Goal: Information Seeking & Learning: Learn about a topic

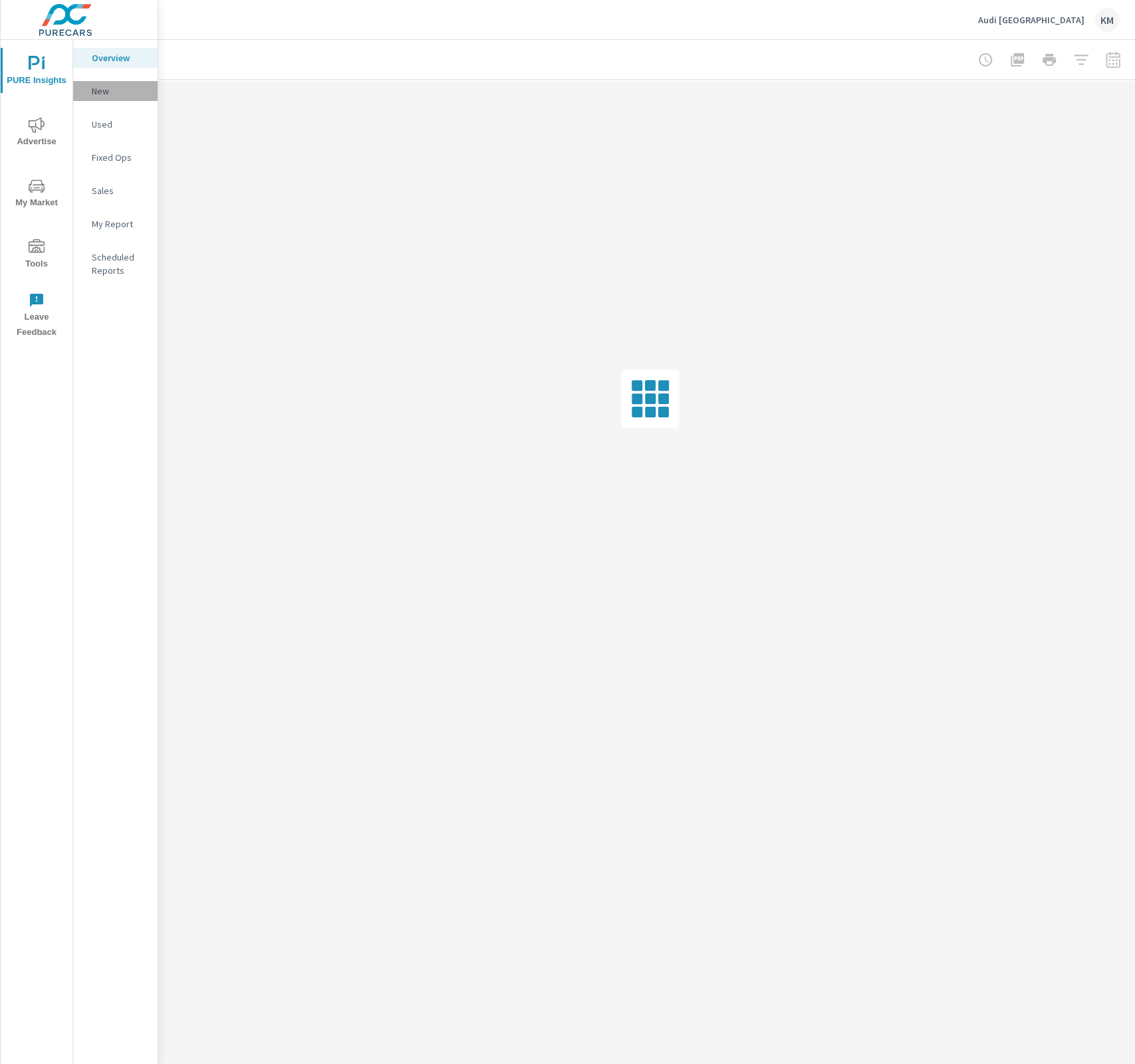
click at [98, 93] on p "New" at bounding box center [119, 91] width 56 height 13
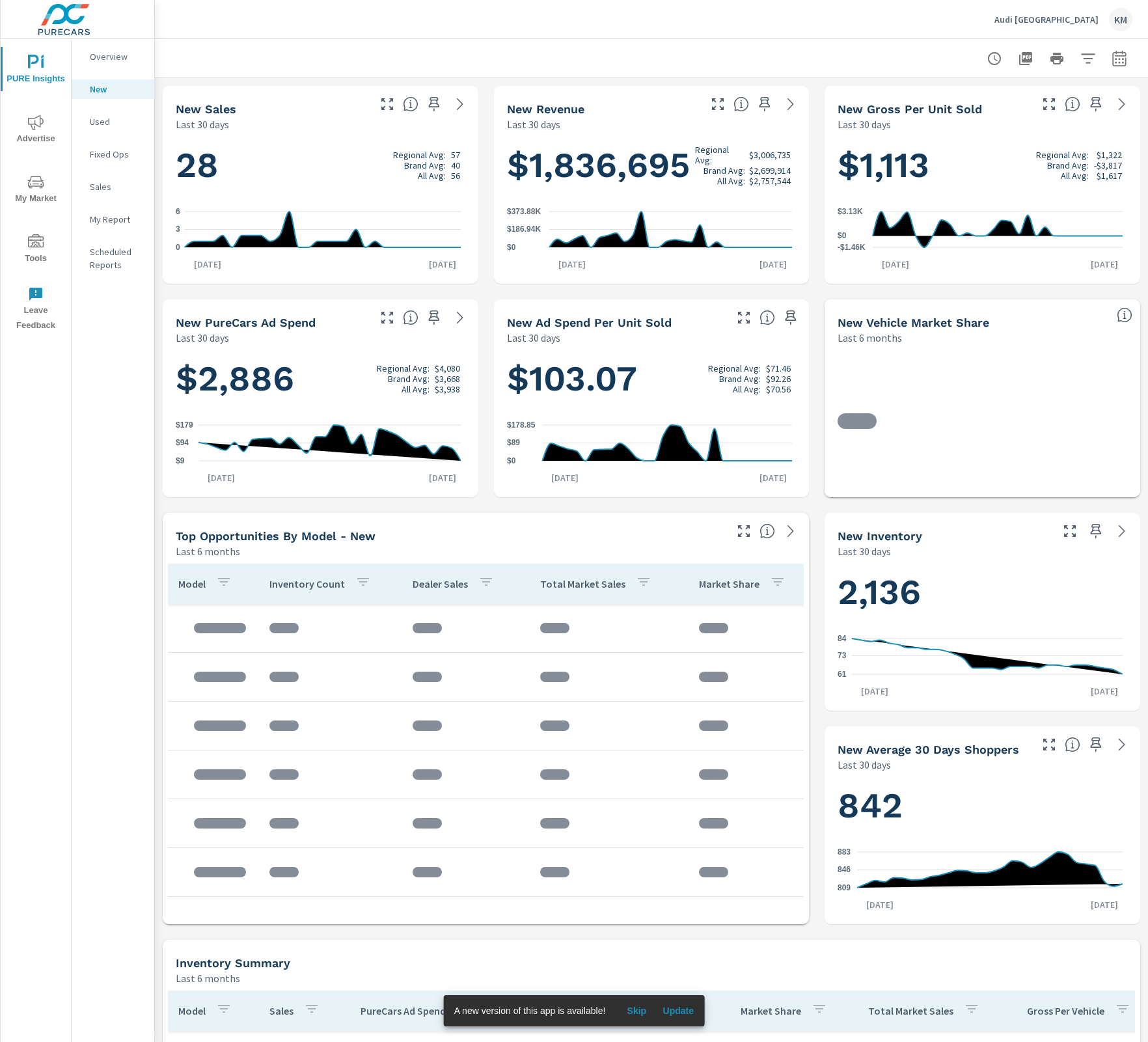
click at [452, 103] on icon at bounding box center [460, 103] width 16 height 16
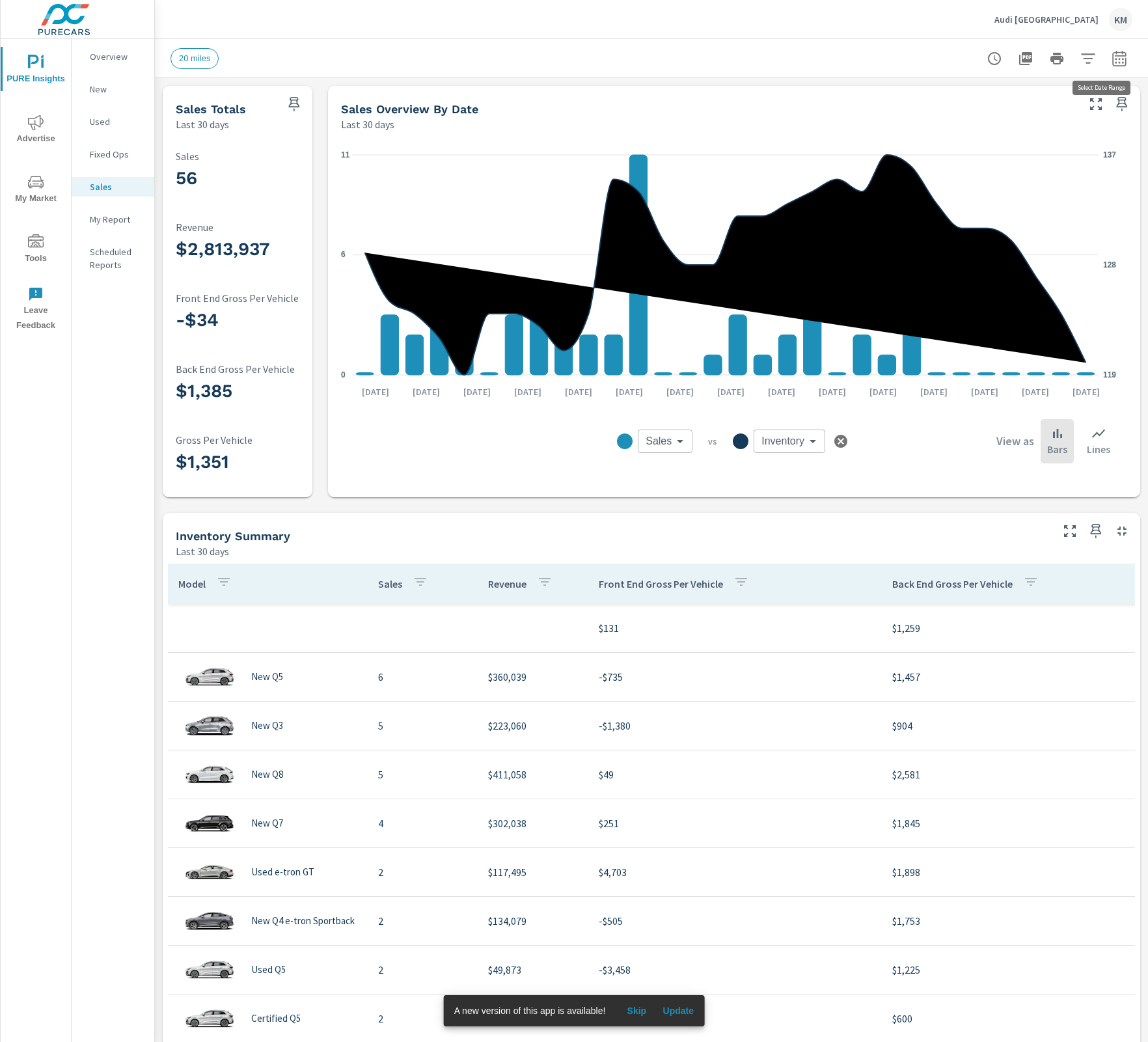
click at [1110, 59] on icon "button" at bounding box center [1118, 61] width 8 height 6
select select "Last 30 days"
click at [1082, 57] on icon "button" at bounding box center [1088, 58] width 14 height 10
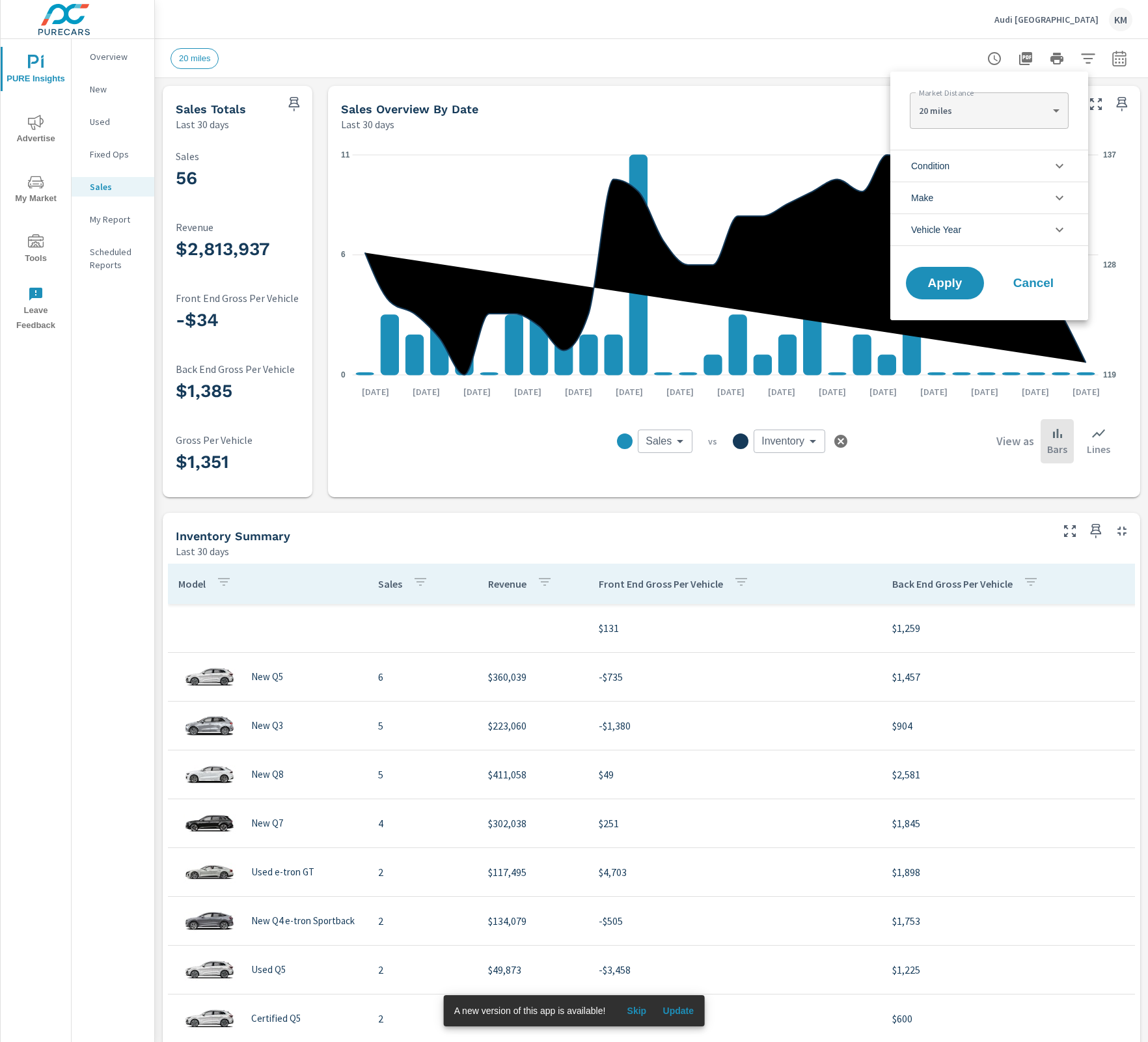
click at [1008, 165] on li "Condition" at bounding box center [989, 165] width 197 height 32
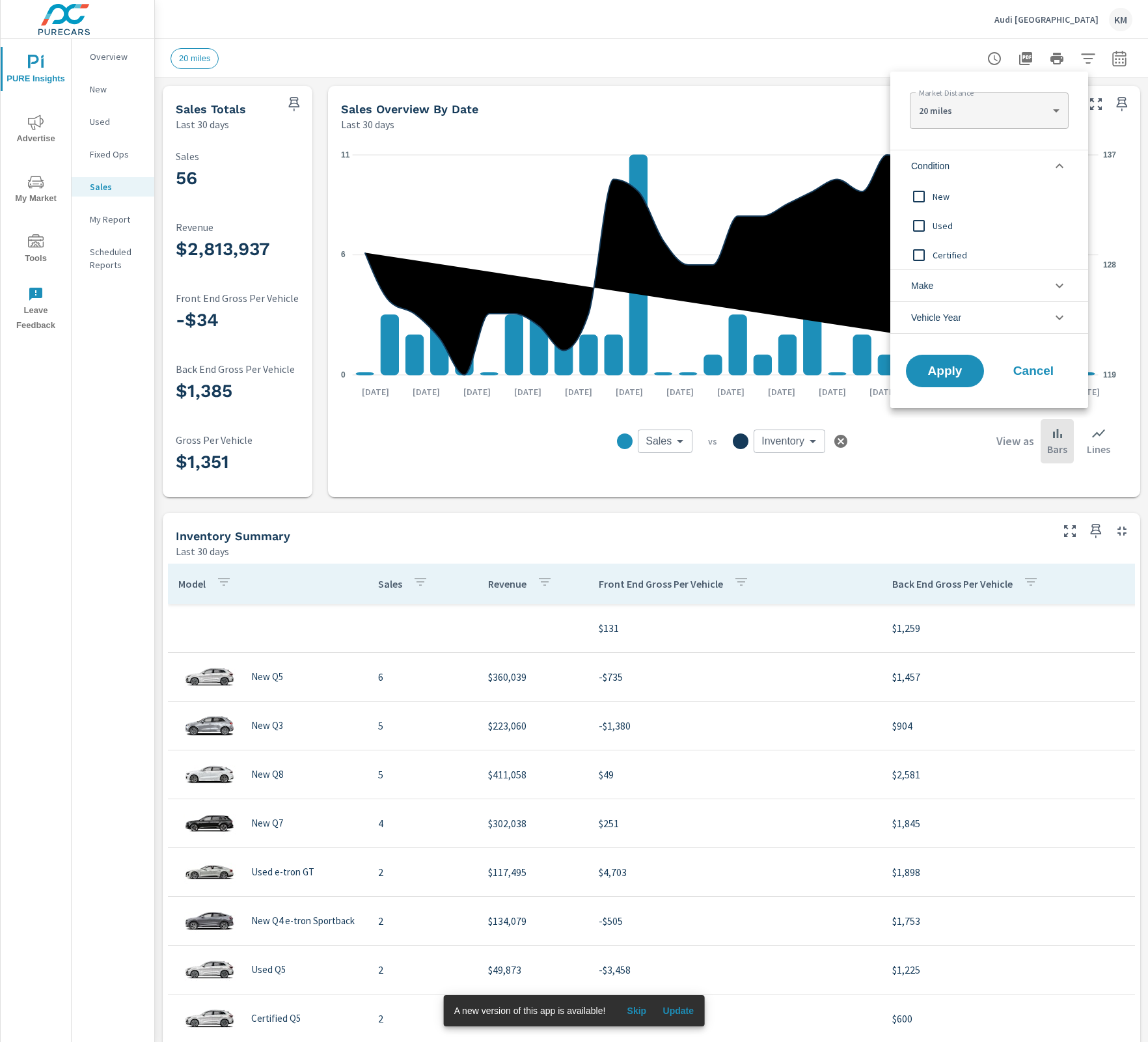
click at [928, 200] on input "filter options" at bounding box center [919, 197] width 28 height 28
click at [949, 226] on span "Used" at bounding box center [1004, 225] width 142 height 16
click at [951, 251] on span "Certified" at bounding box center [1004, 255] width 142 height 16
click at [962, 383] on button "Apply" at bounding box center [944, 371] width 80 height 34
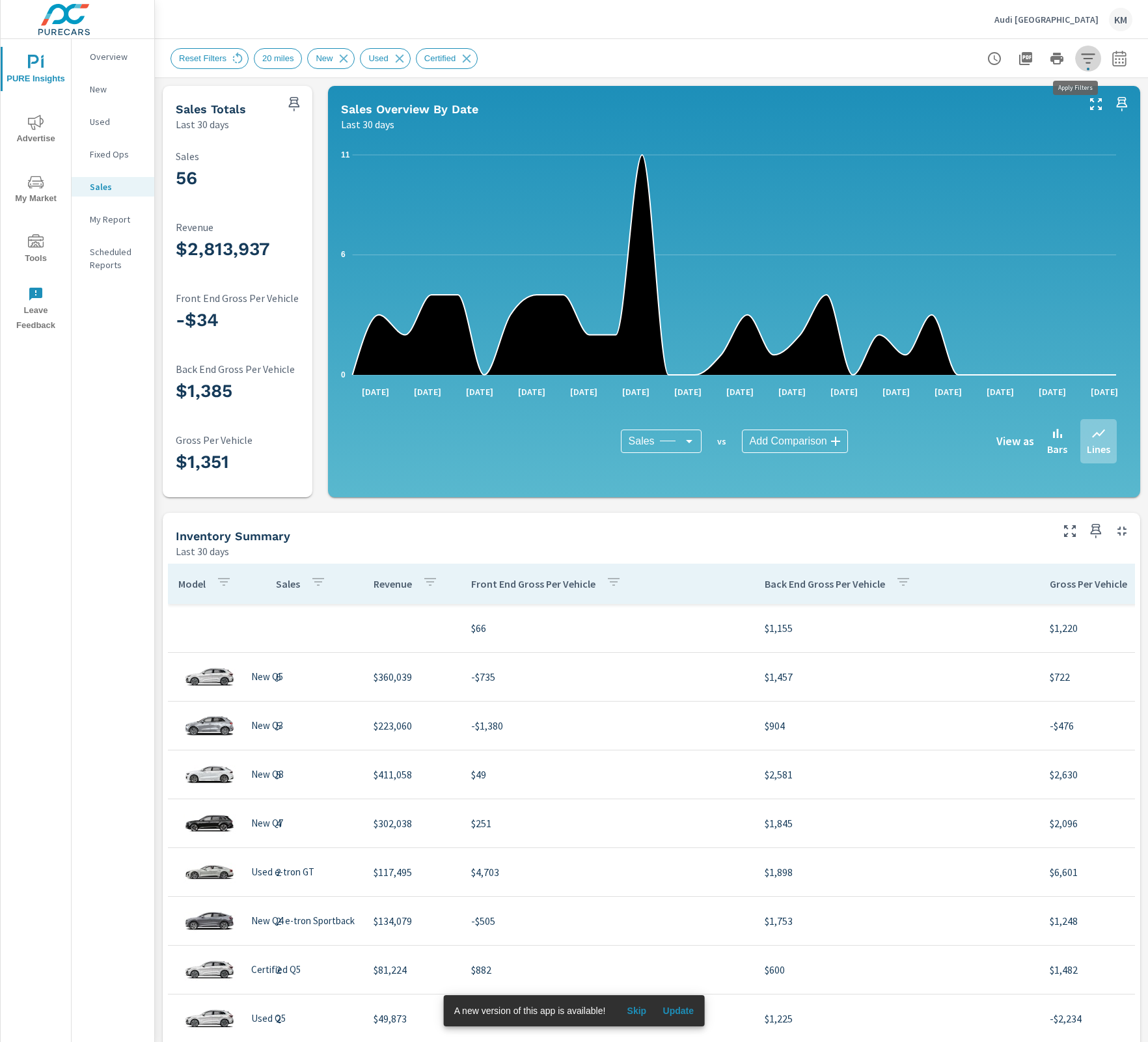
click at [1082, 57] on icon "button" at bounding box center [1088, 58] width 14 height 10
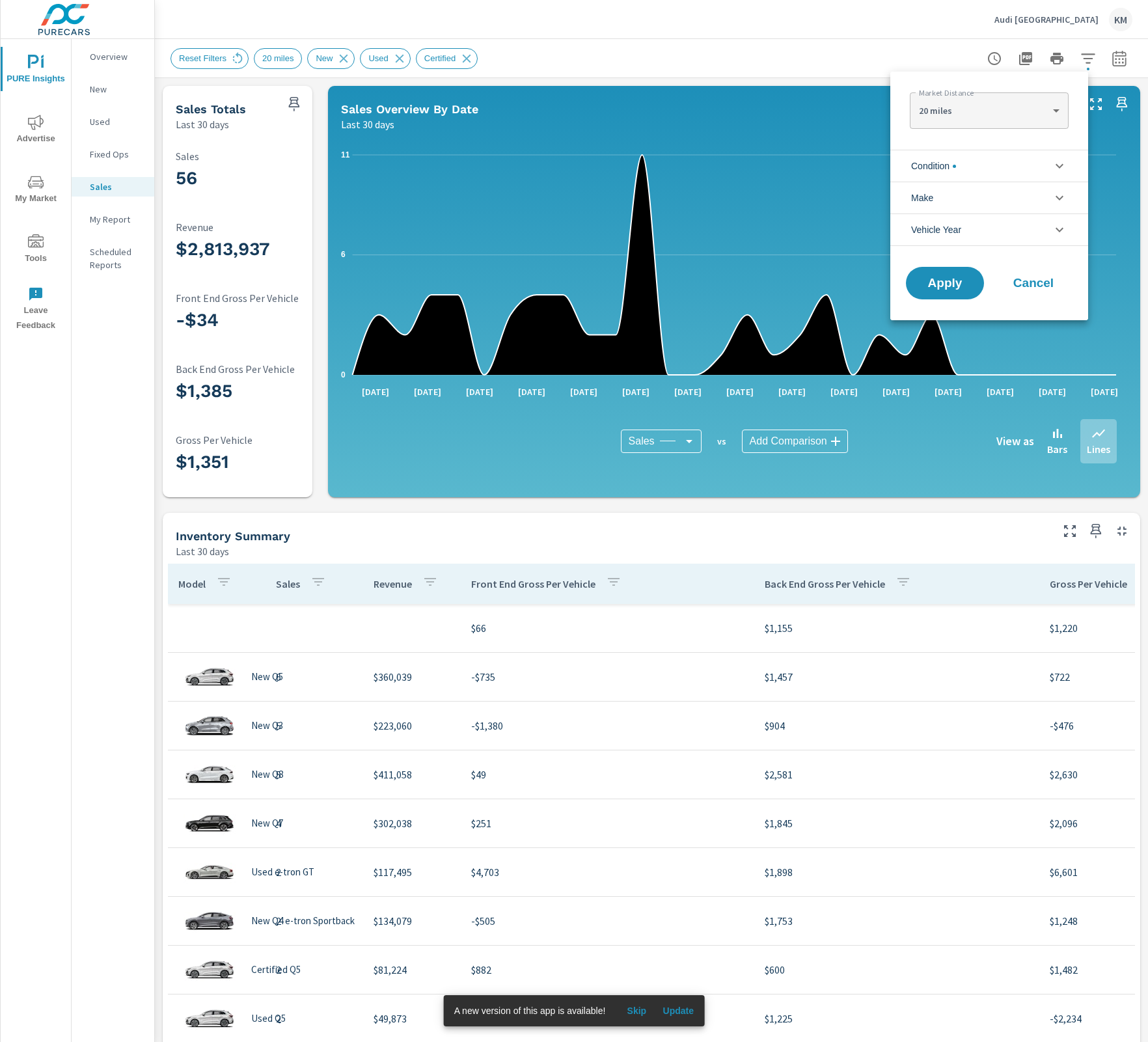
scroll to position [58, 0]
click at [956, 164] on span "filter options" at bounding box center [955, 166] width 4 height 4
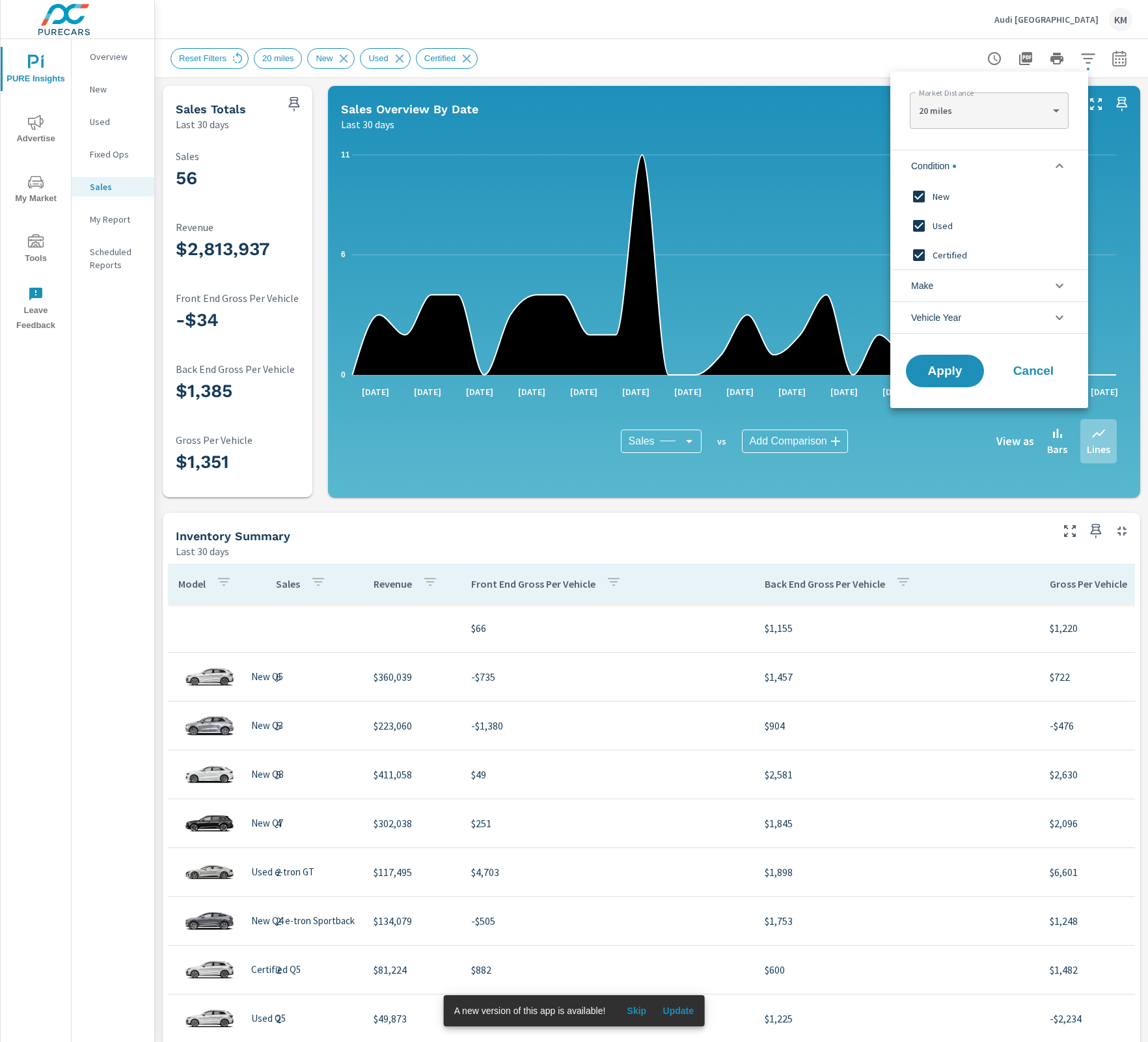
scroll to position [0, 0]
click at [934, 228] on span "Used" at bounding box center [1004, 225] width 142 height 16
click at [944, 254] on span "Certified" at bounding box center [1004, 255] width 142 height 16
click at [951, 365] on span "Apply" at bounding box center [945, 371] width 54 height 12
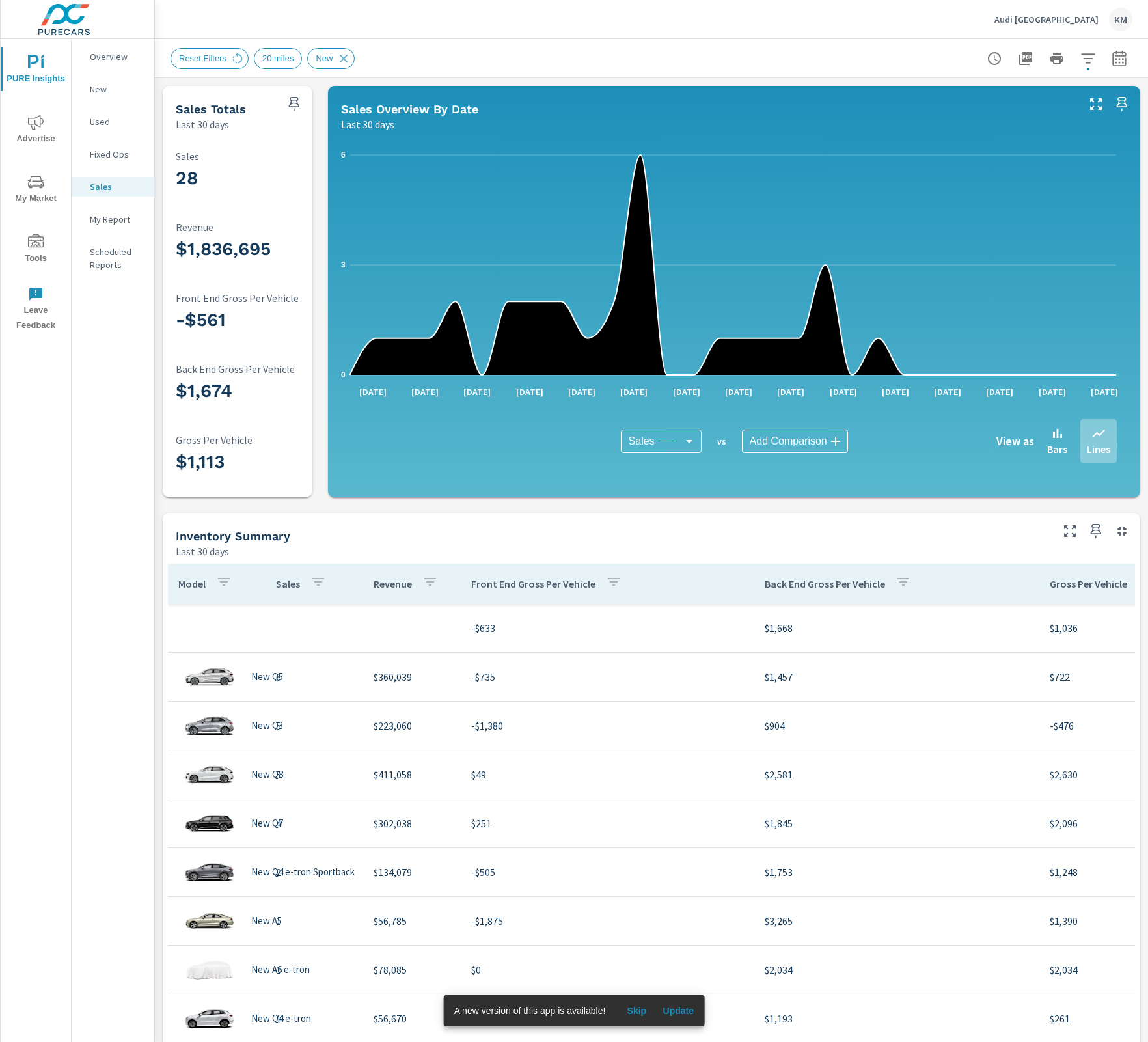
click at [120, 108] on nav "Overview New Used Fixed Ops Sales My Report Scheduled Reports" at bounding box center [114, 165] width 83 height 254
click at [112, 119] on p "Used" at bounding box center [116, 122] width 54 height 13
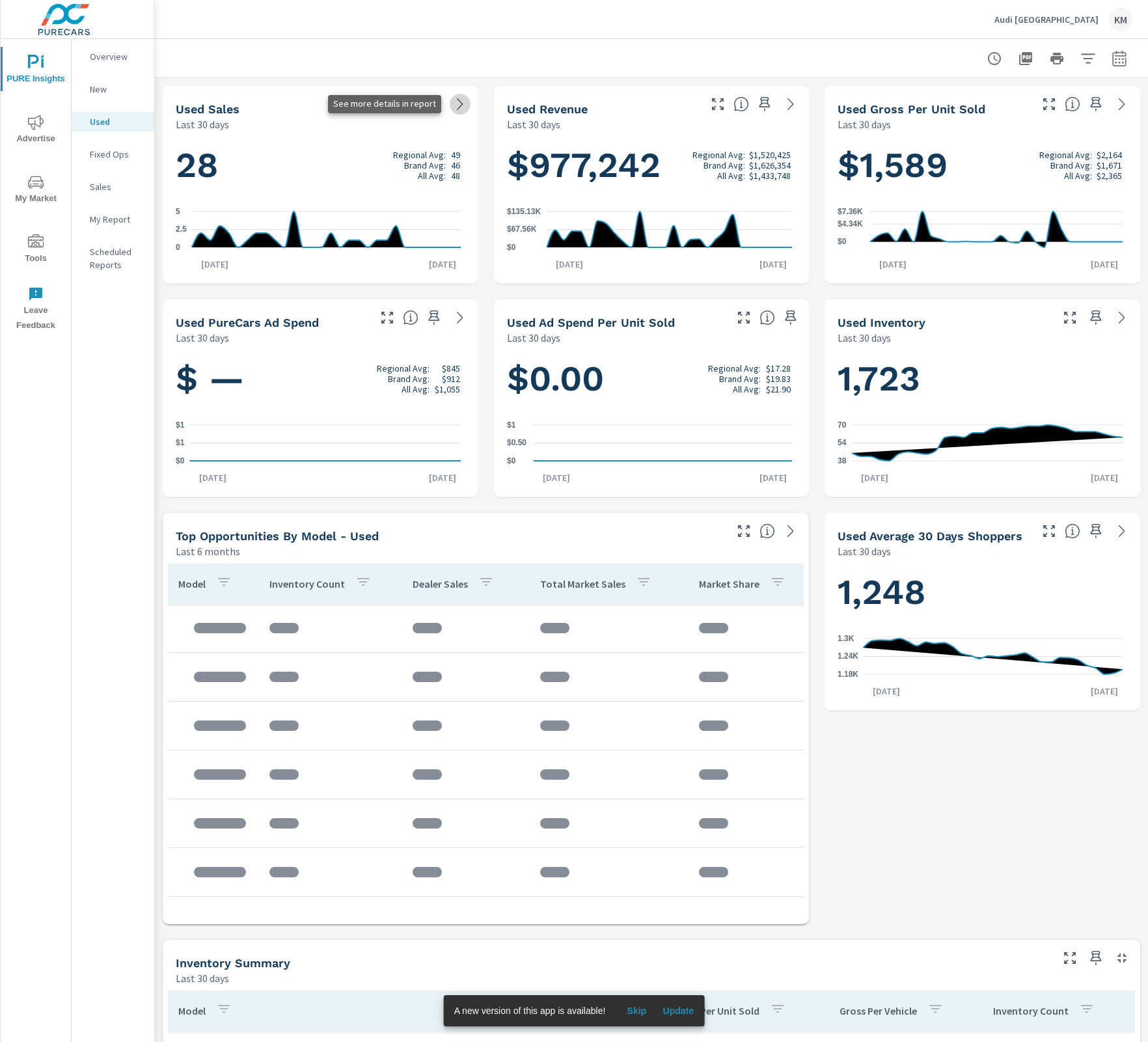
click at [452, 101] on icon at bounding box center [460, 103] width 16 height 16
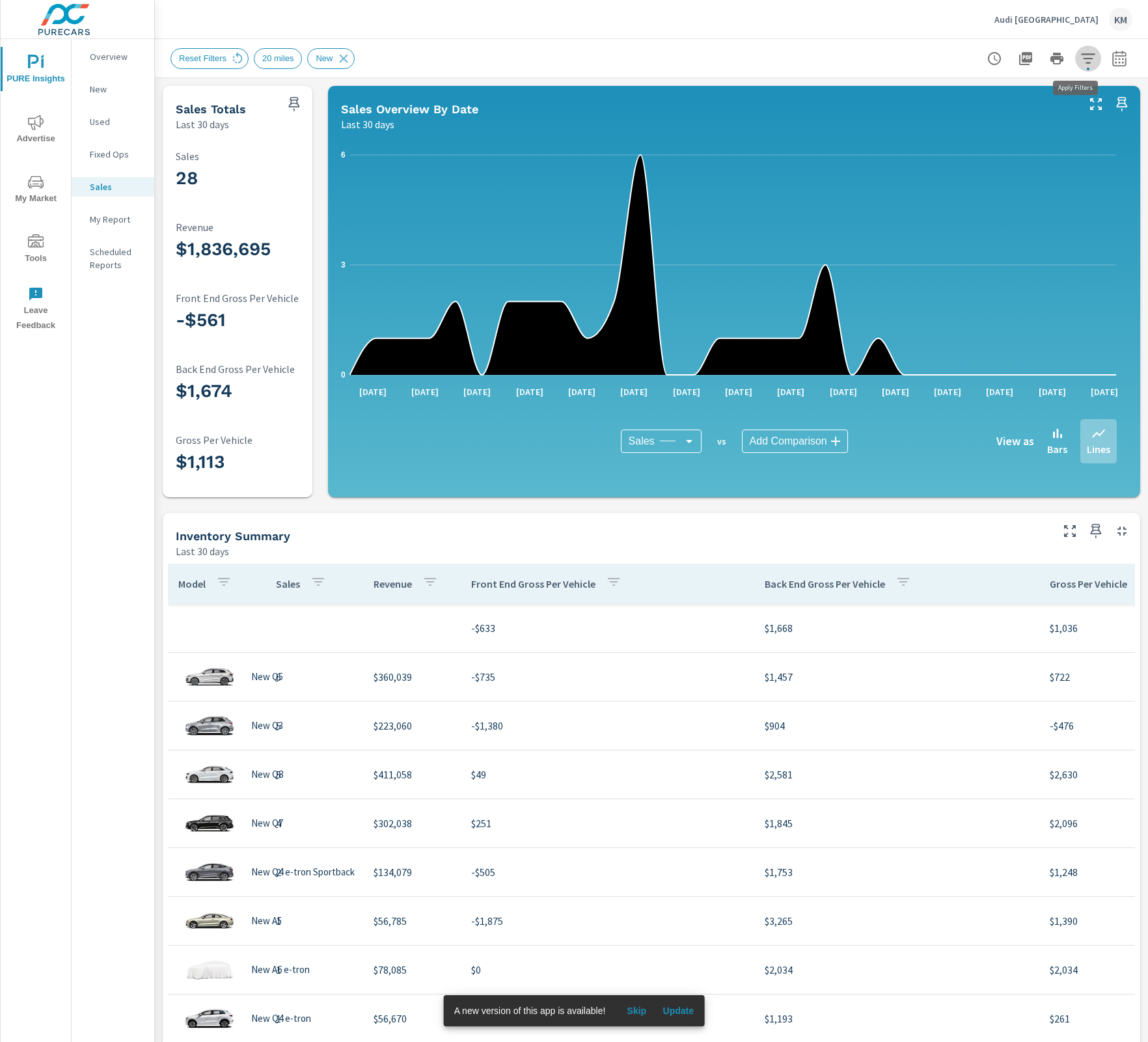
click at [1082, 60] on icon "button" at bounding box center [1088, 58] width 16 height 16
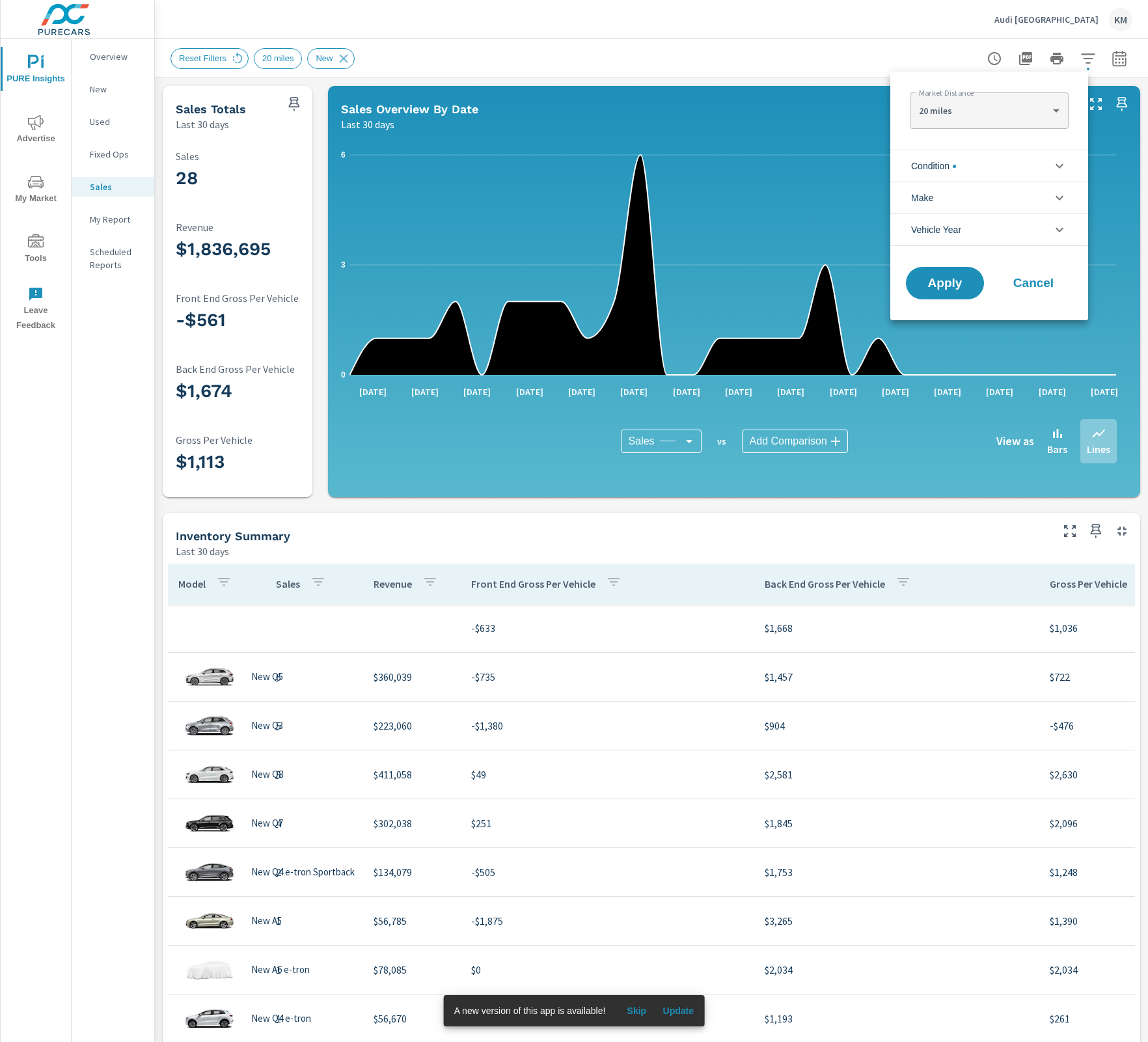
click at [973, 155] on li "Condition" at bounding box center [989, 165] width 197 height 32
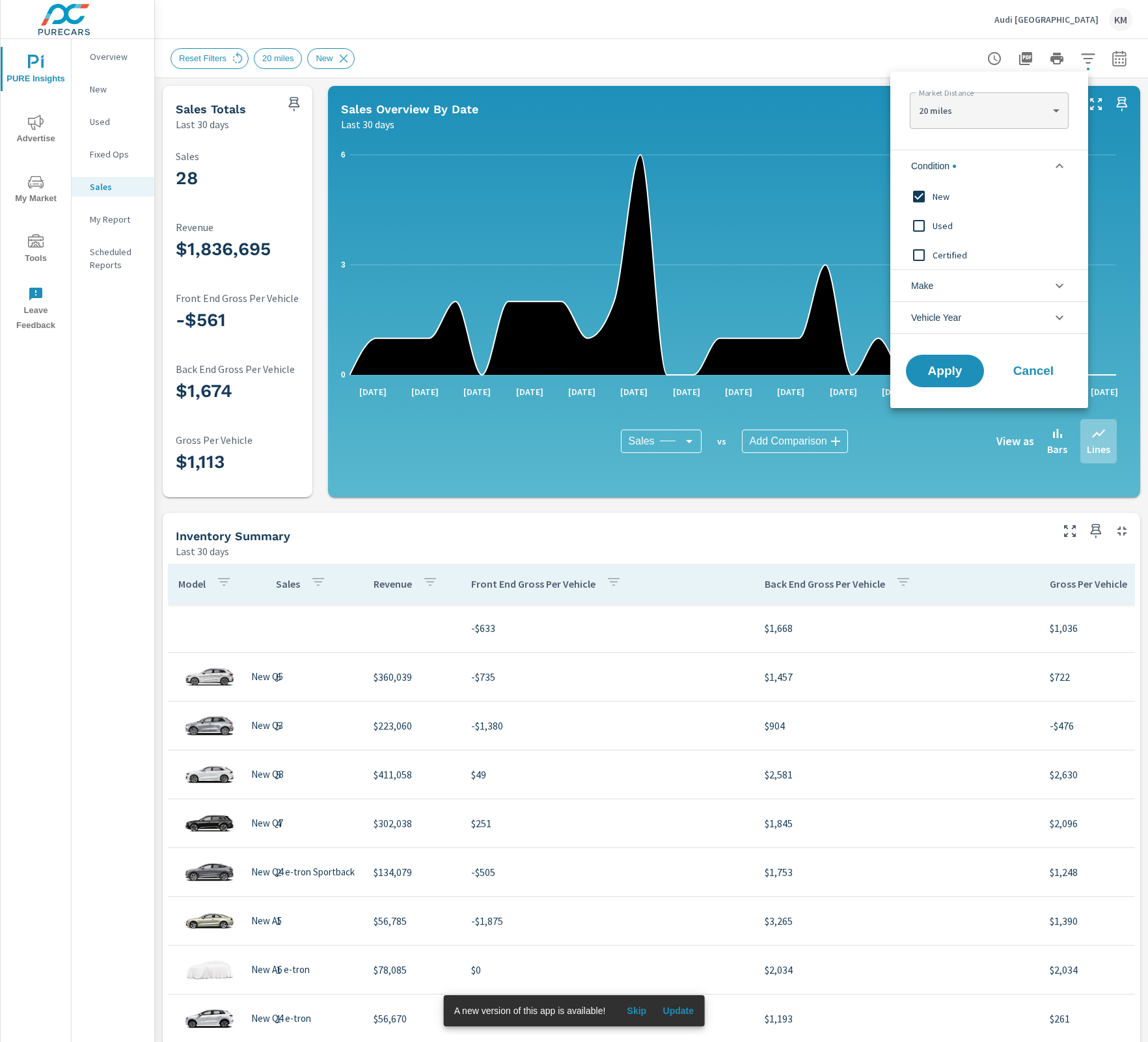
click at [943, 200] on span "New" at bounding box center [1004, 197] width 142 height 16
click at [940, 216] on div "Used" at bounding box center [988, 226] width 196 height 30
click at [945, 254] on span "Certified" at bounding box center [1004, 255] width 142 height 16
click at [943, 370] on span "Apply" at bounding box center [945, 371] width 54 height 12
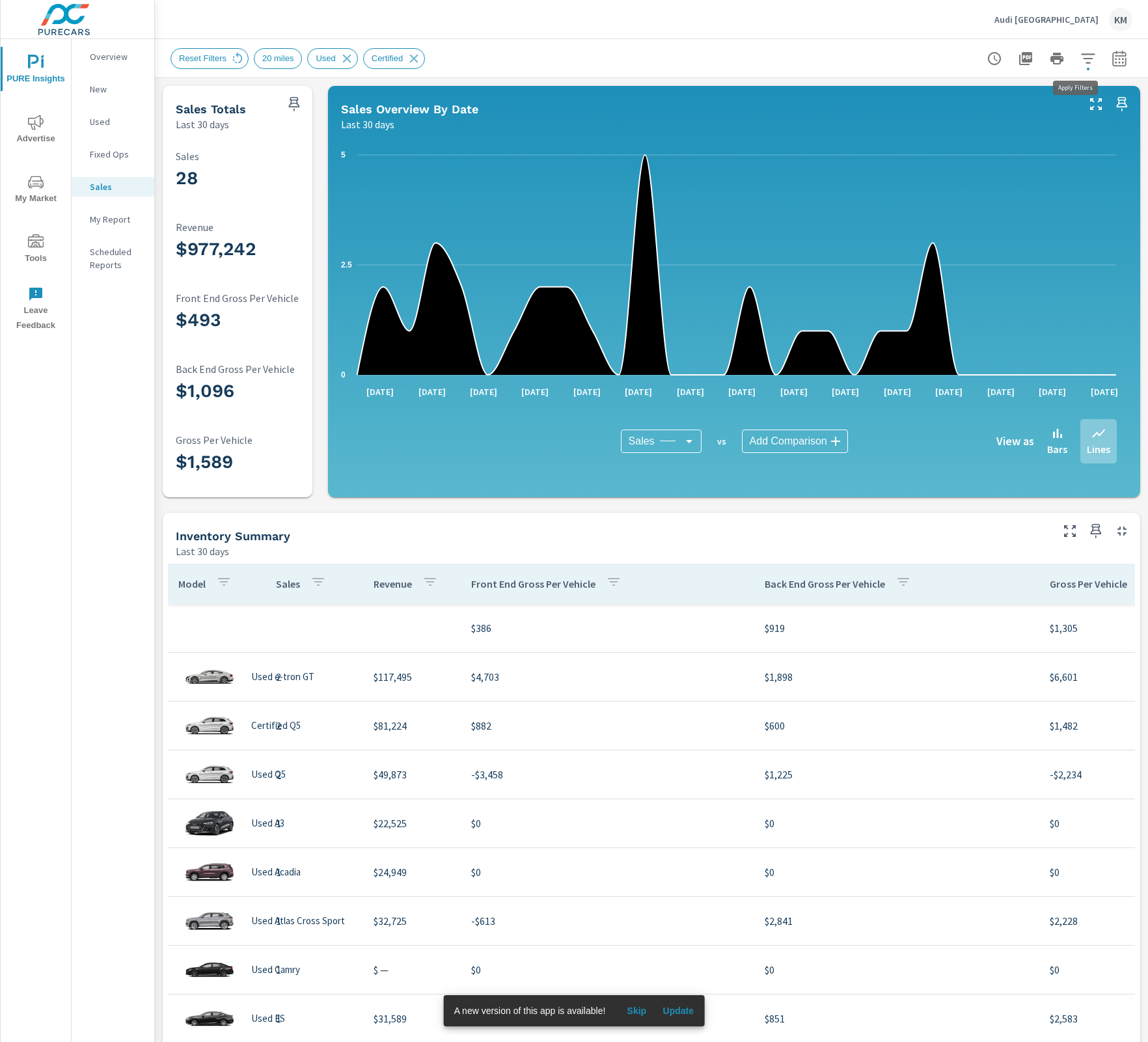
click at [1082, 57] on icon "button" at bounding box center [1088, 58] width 16 height 16
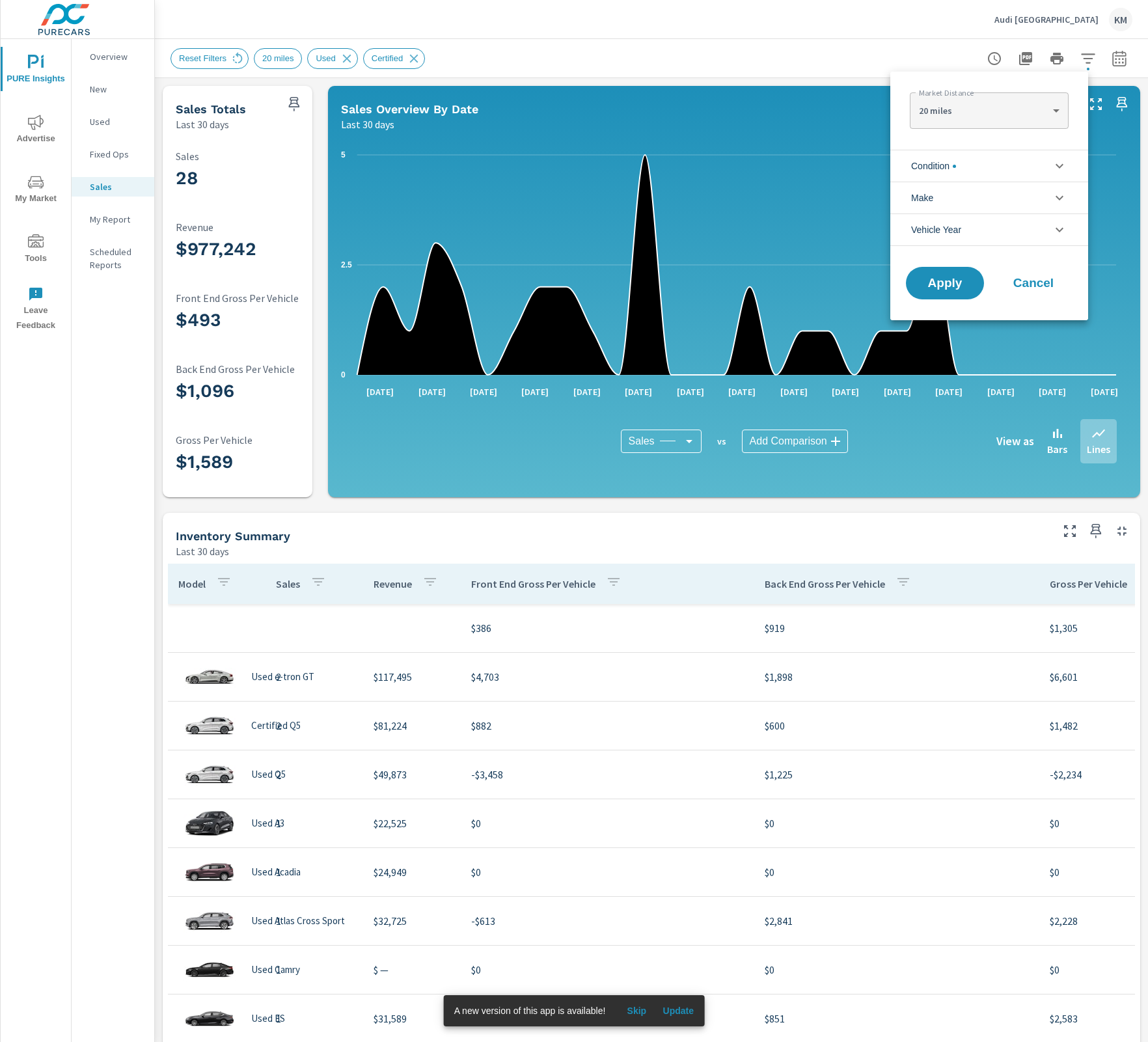
scroll to position [58, 0]
click at [1082, 57] on div at bounding box center [574, 521] width 1148 height 1042
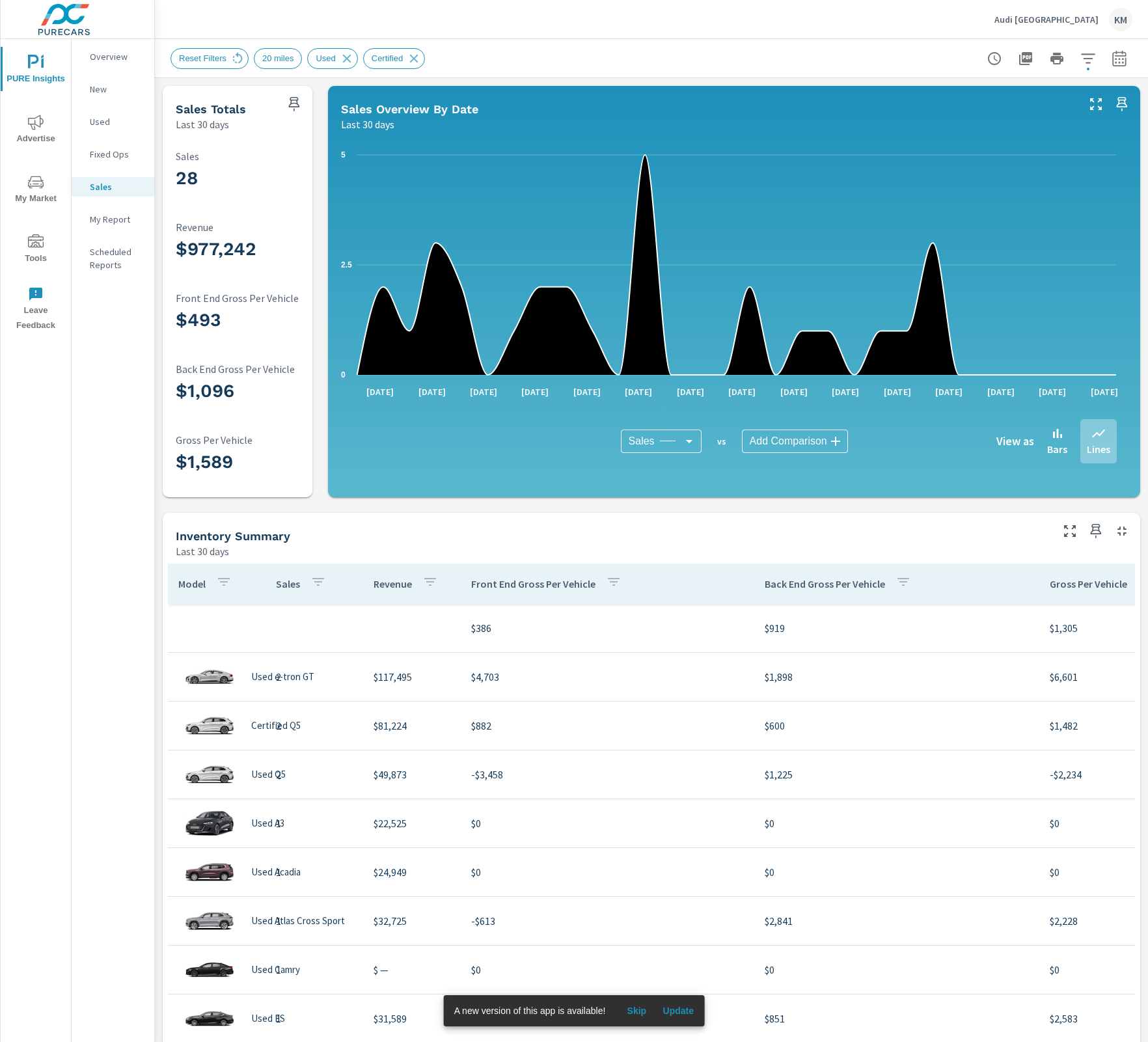
click at [102, 112] on div "Used" at bounding box center [114, 121] width 83 height 19
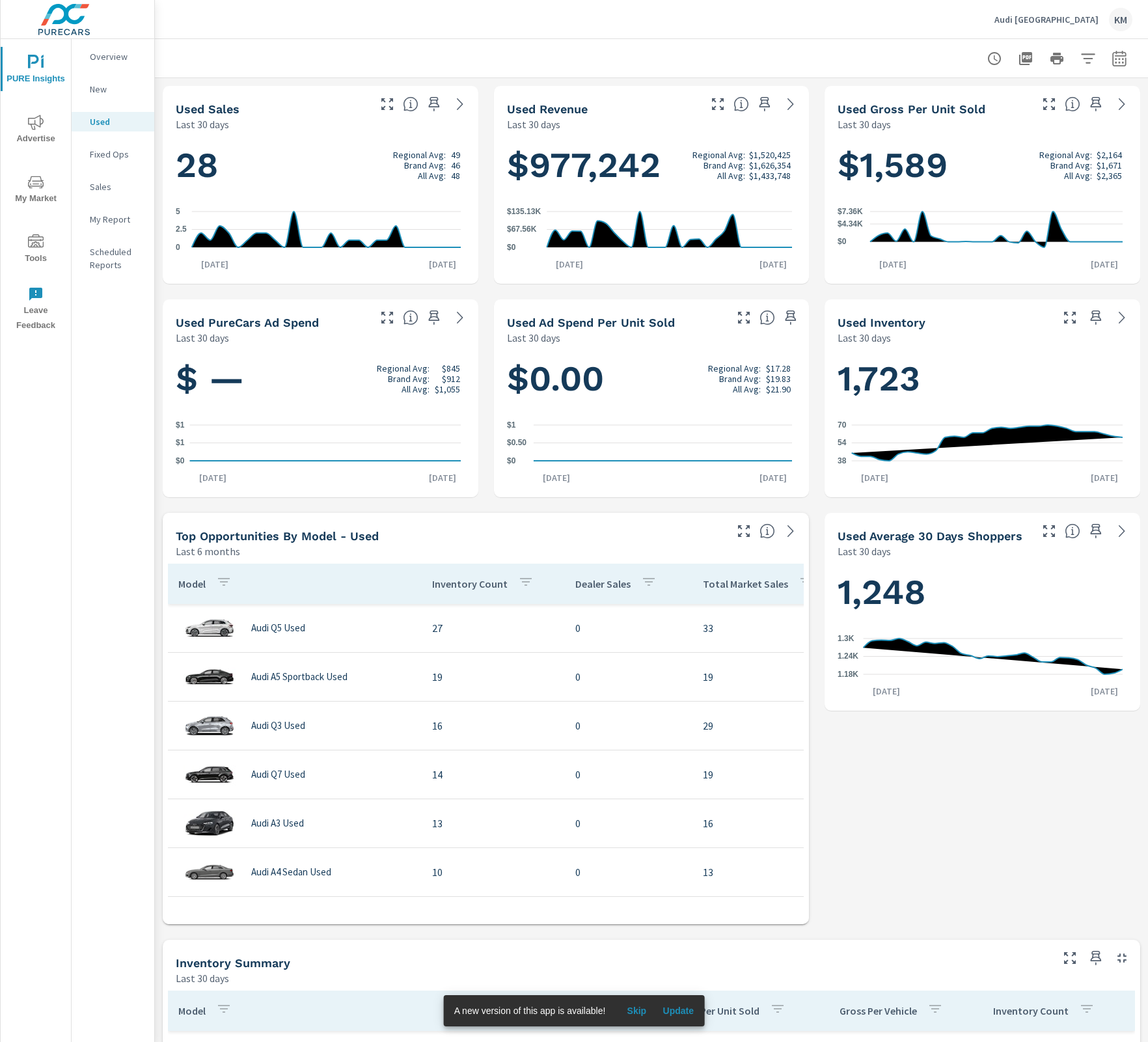
click at [1110, 314] on icon at bounding box center [1121, 317] width 16 height 16
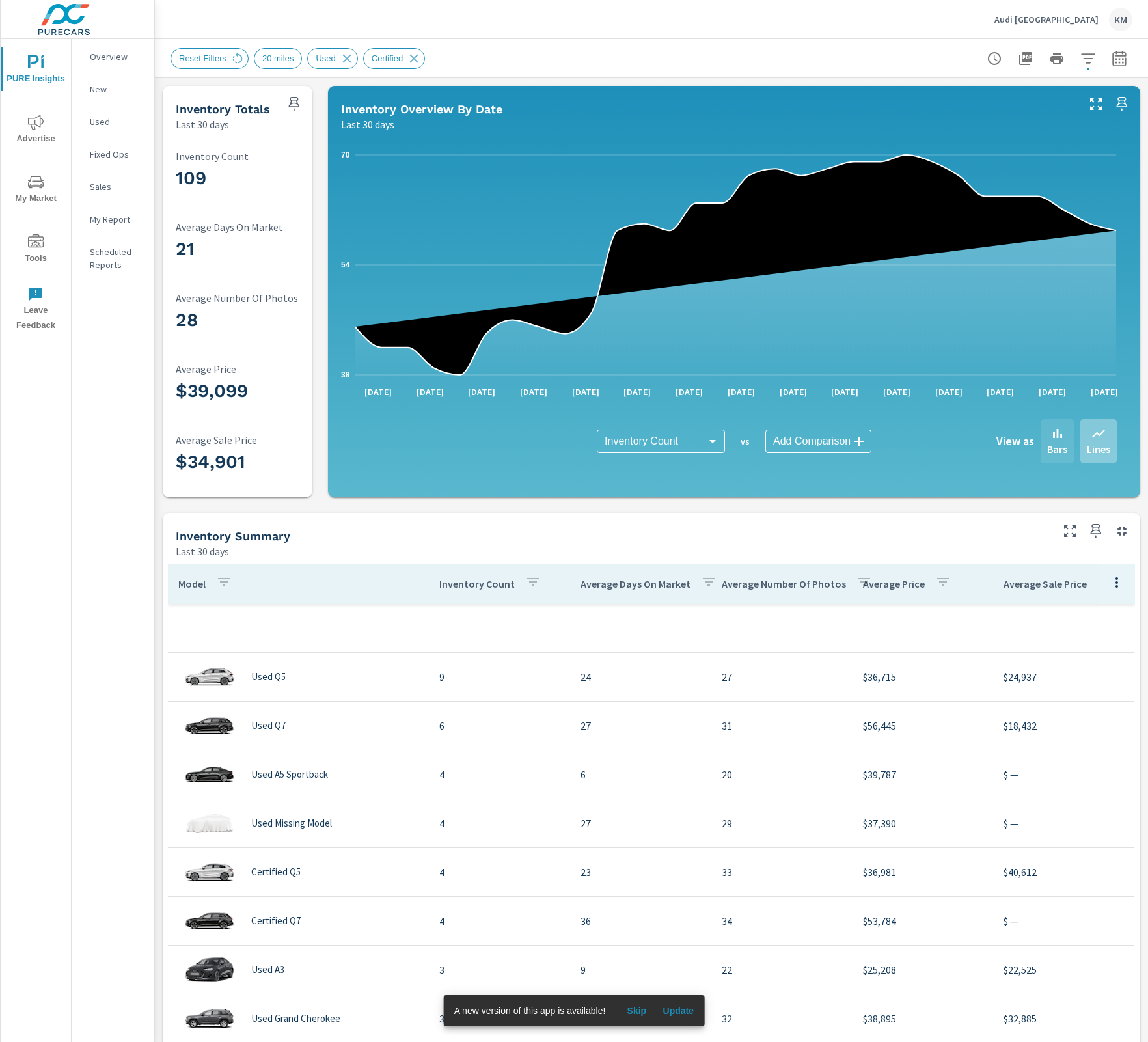
click at [1047, 451] on p "Bars" at bounding box center [1058, 449] width 20 height 16
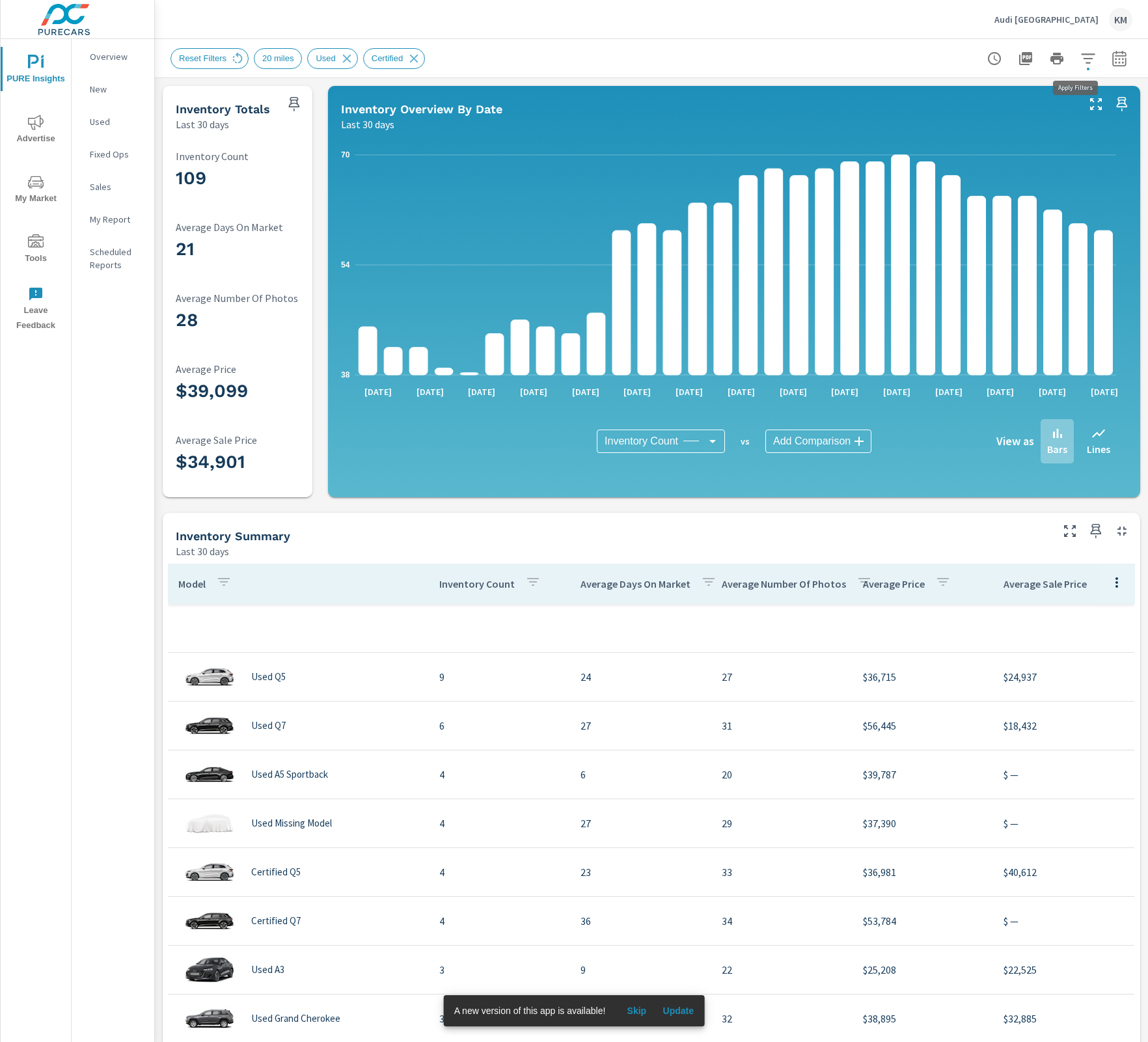
click at [1077, 70] on button "button" at bounding box center [1088, 58] width 26 height 26
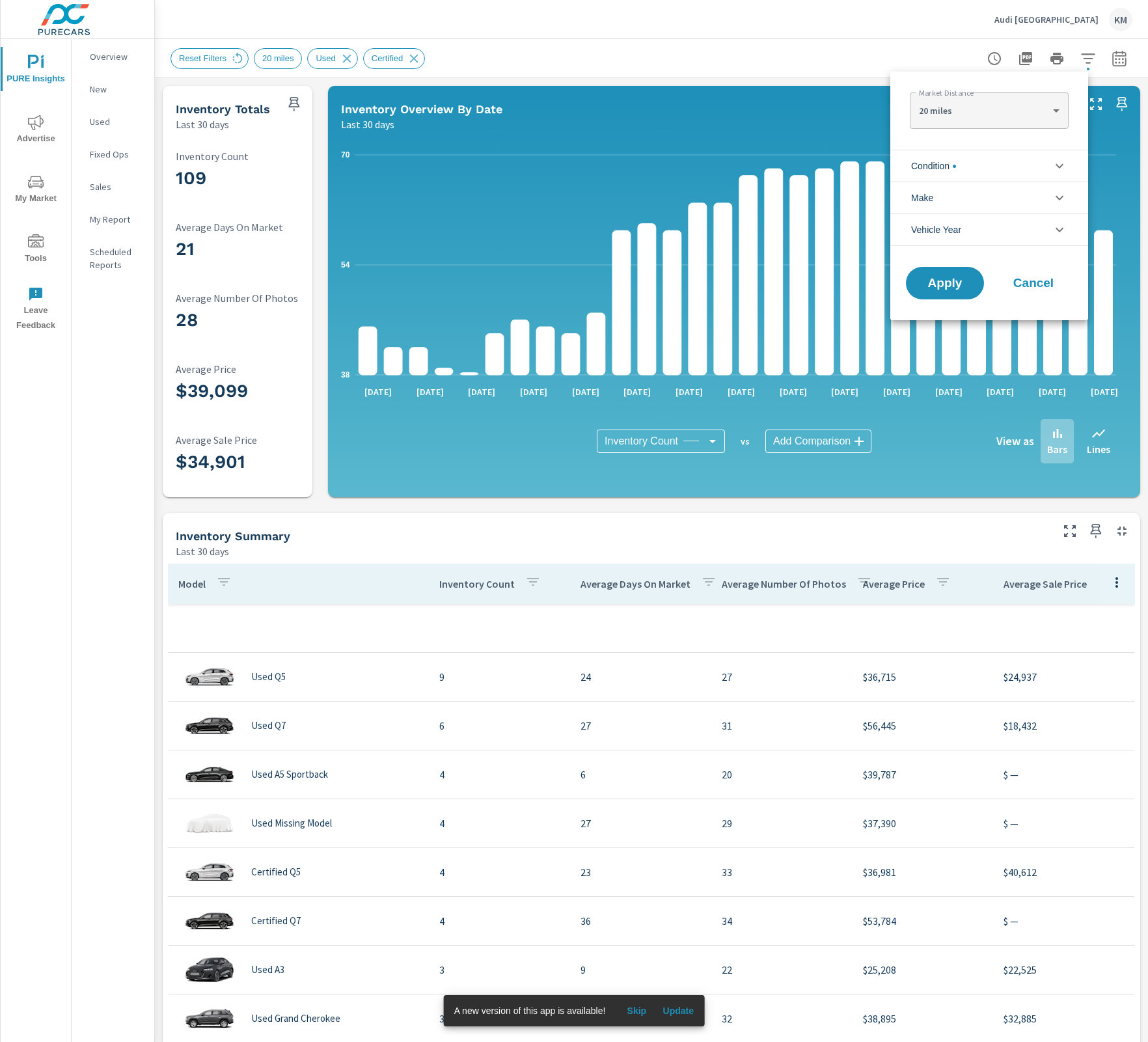
scroll to position [58, 0]
click at [1022, 156] on li "Condition" at bounding box center [989, 165] width 197 height 32
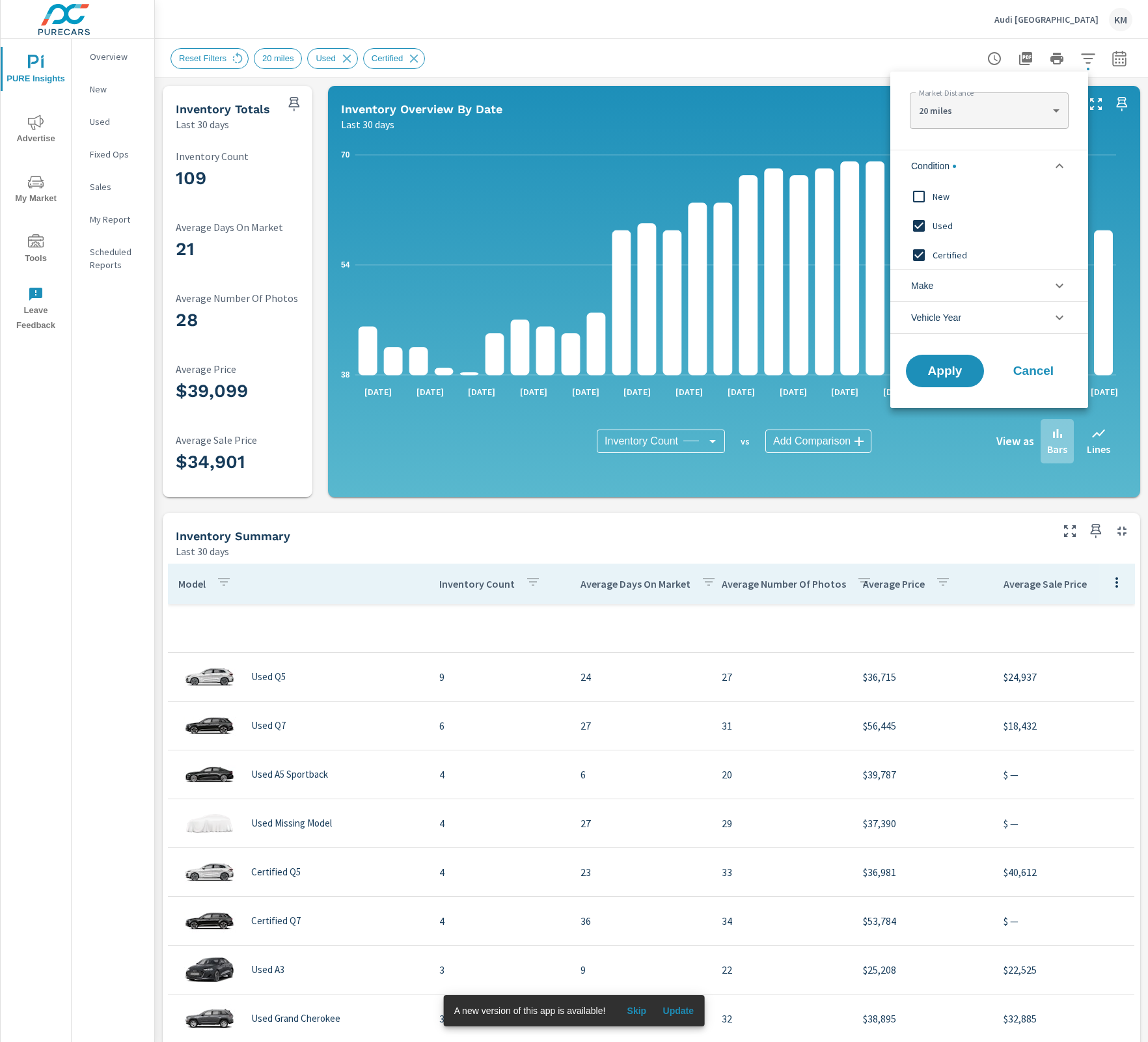
scroll to position [0, 0]
click at [747, 45] on div at bounding box center [574, 521] width 1148 height 1042
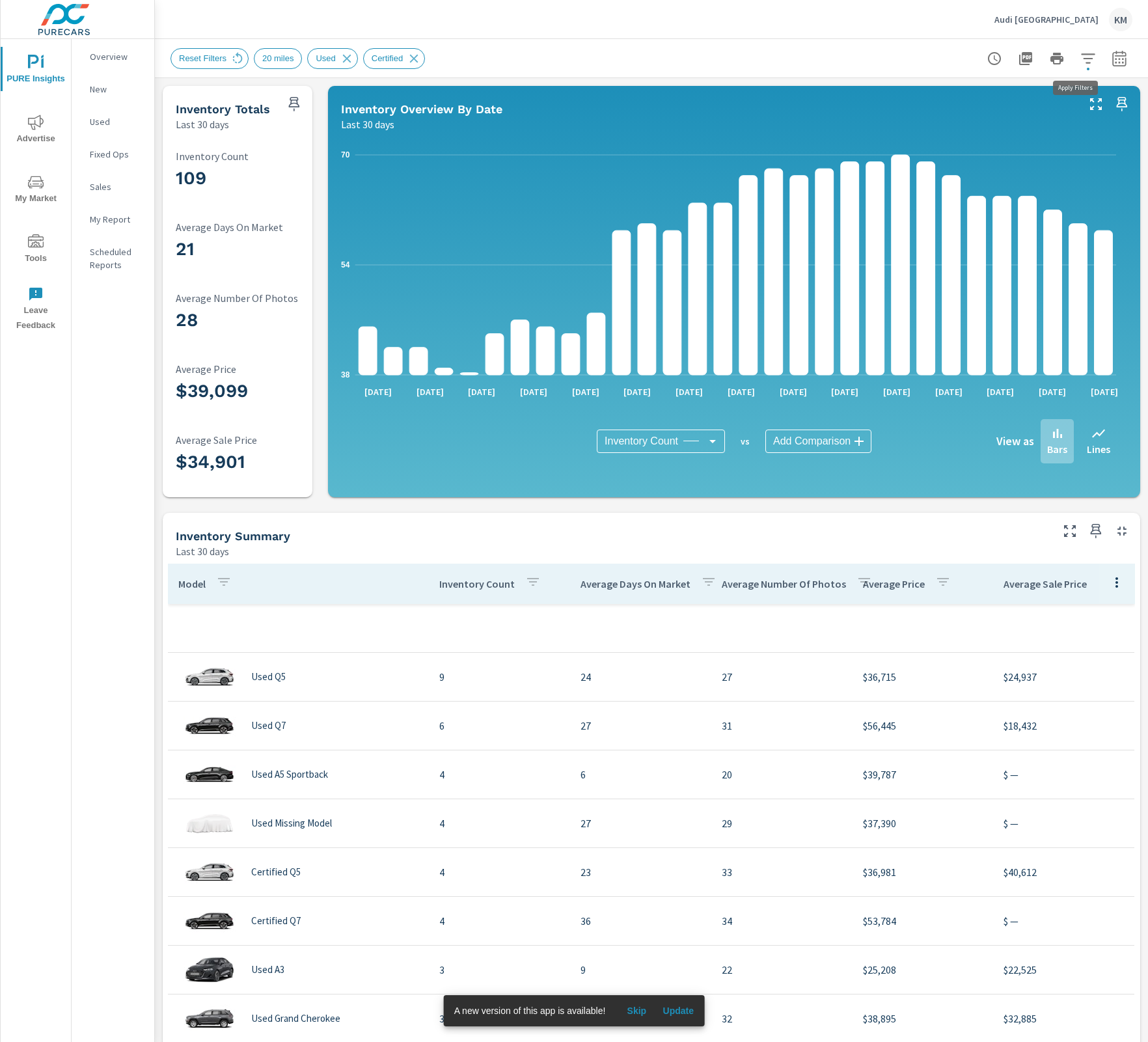
click at [1082, 58] on icon "button" at bounding box center [1088, 58] width 14 height 10
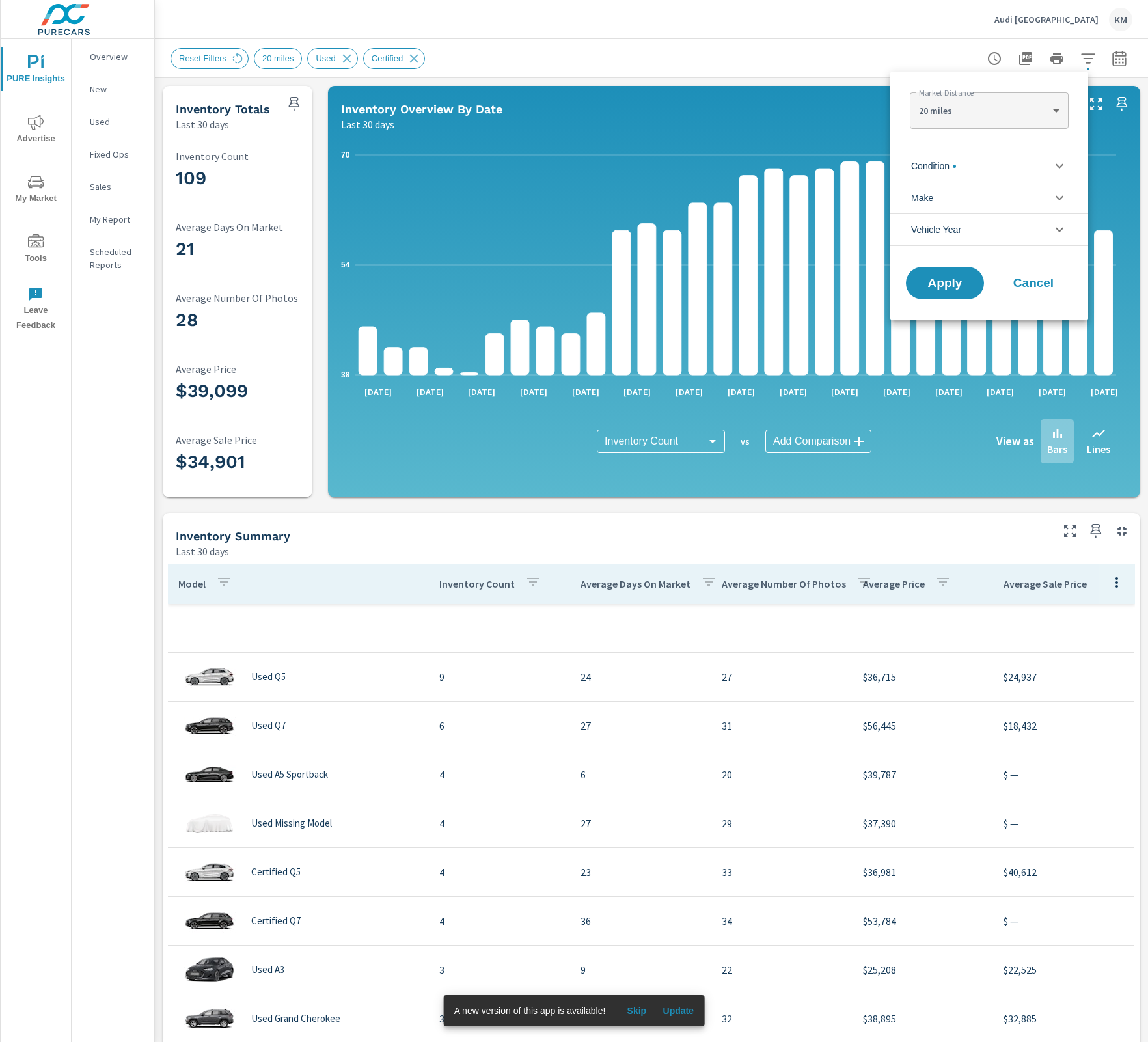
scroll to position [58, 0]
click at [1010, 153] on li "Condition" at bounding box center [989, 165] width 197 height 32
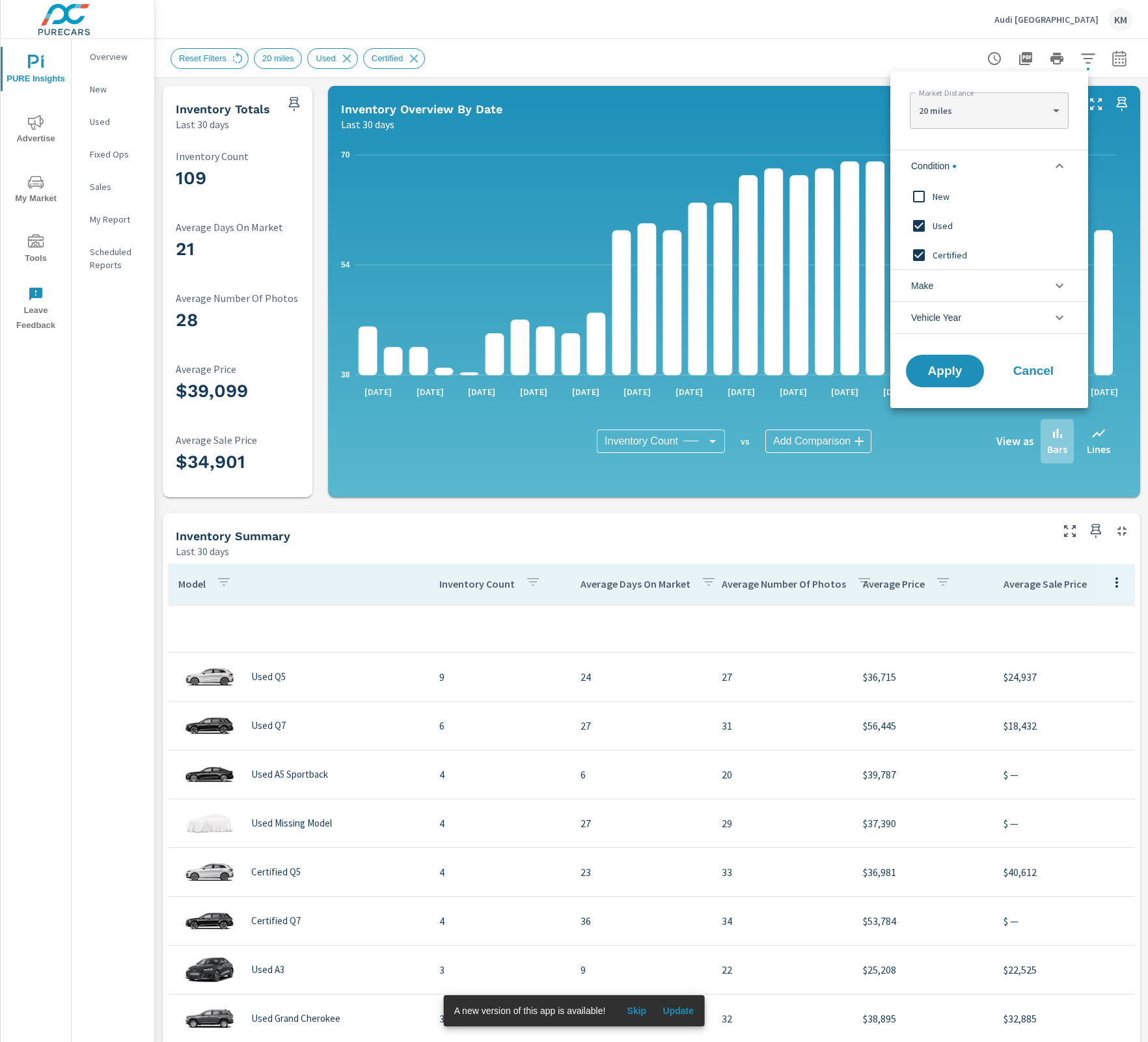
scroll to position [0, 0]
click at [938, 193] on span "New" at bounding box center [1004, 197] width 142 height 16
click at [954, 354] on button "Apply" at bounding box center [944, 371] width 80 height 34
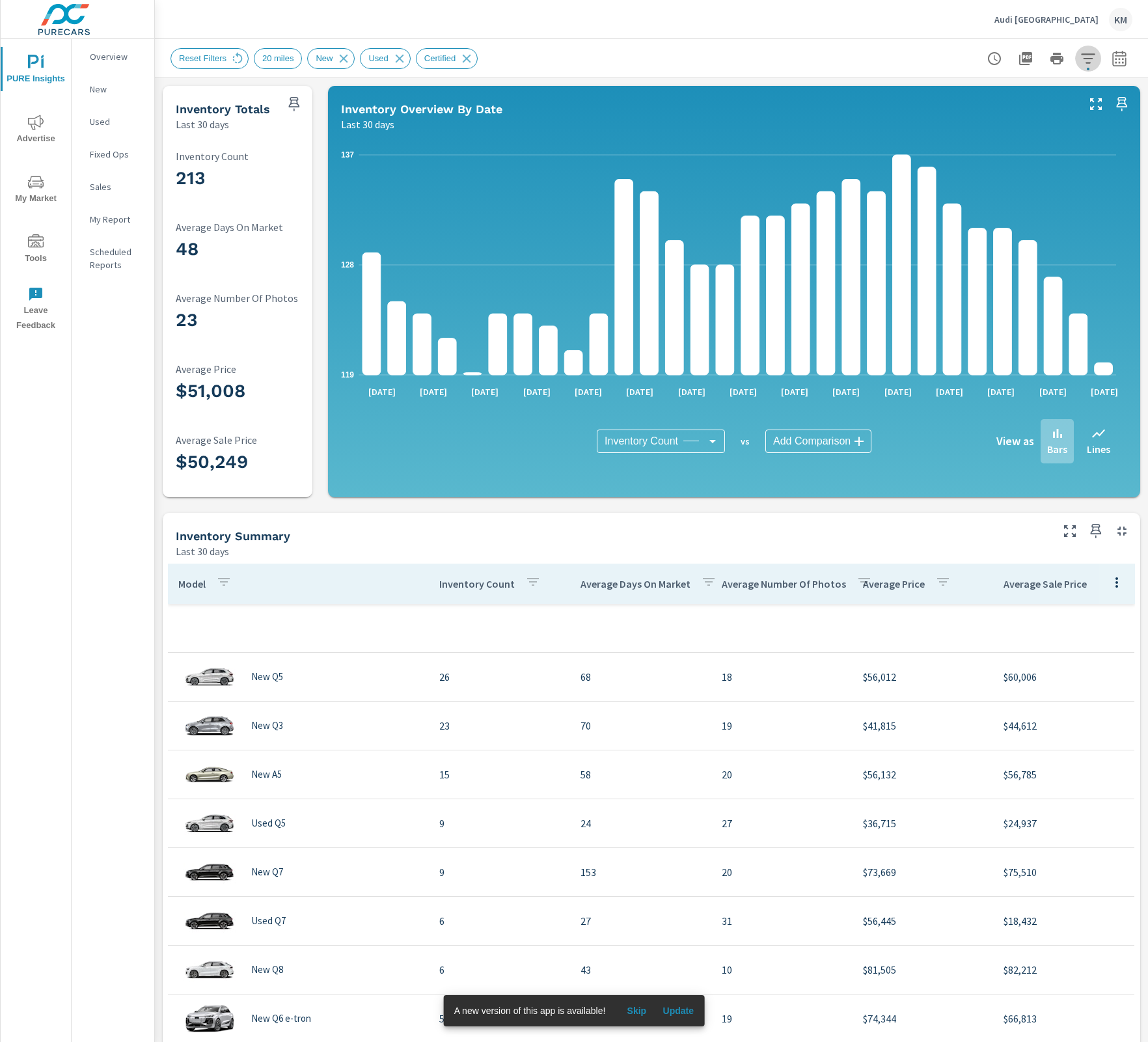
click at [1082, 62] on icon "button" at bounding box center [1088, 58] width 14 height 10
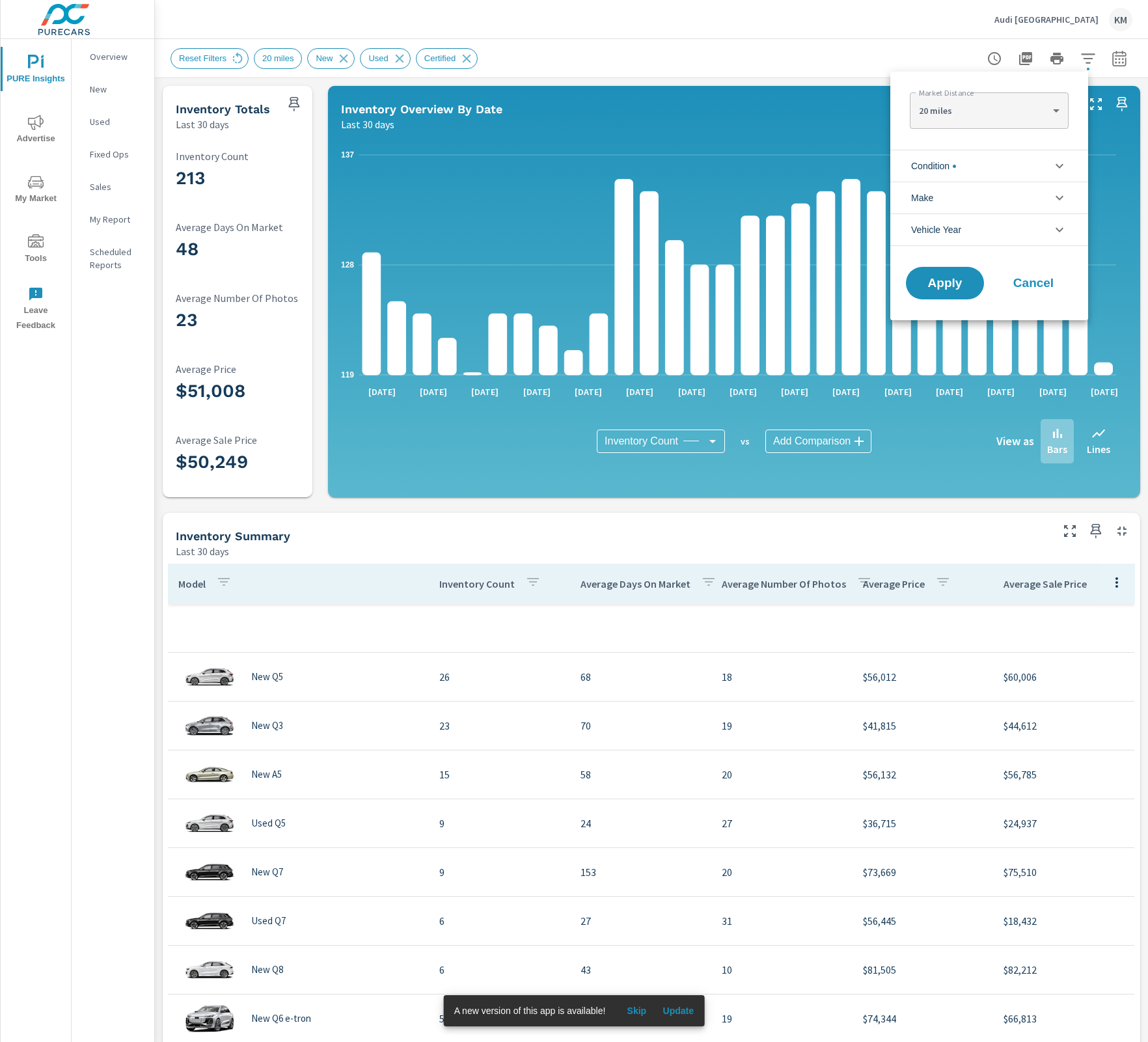
scroll to position [58, 0]
click at [956, 168] on span "Condition" at bounding box center [933, 166] width 45 height 31
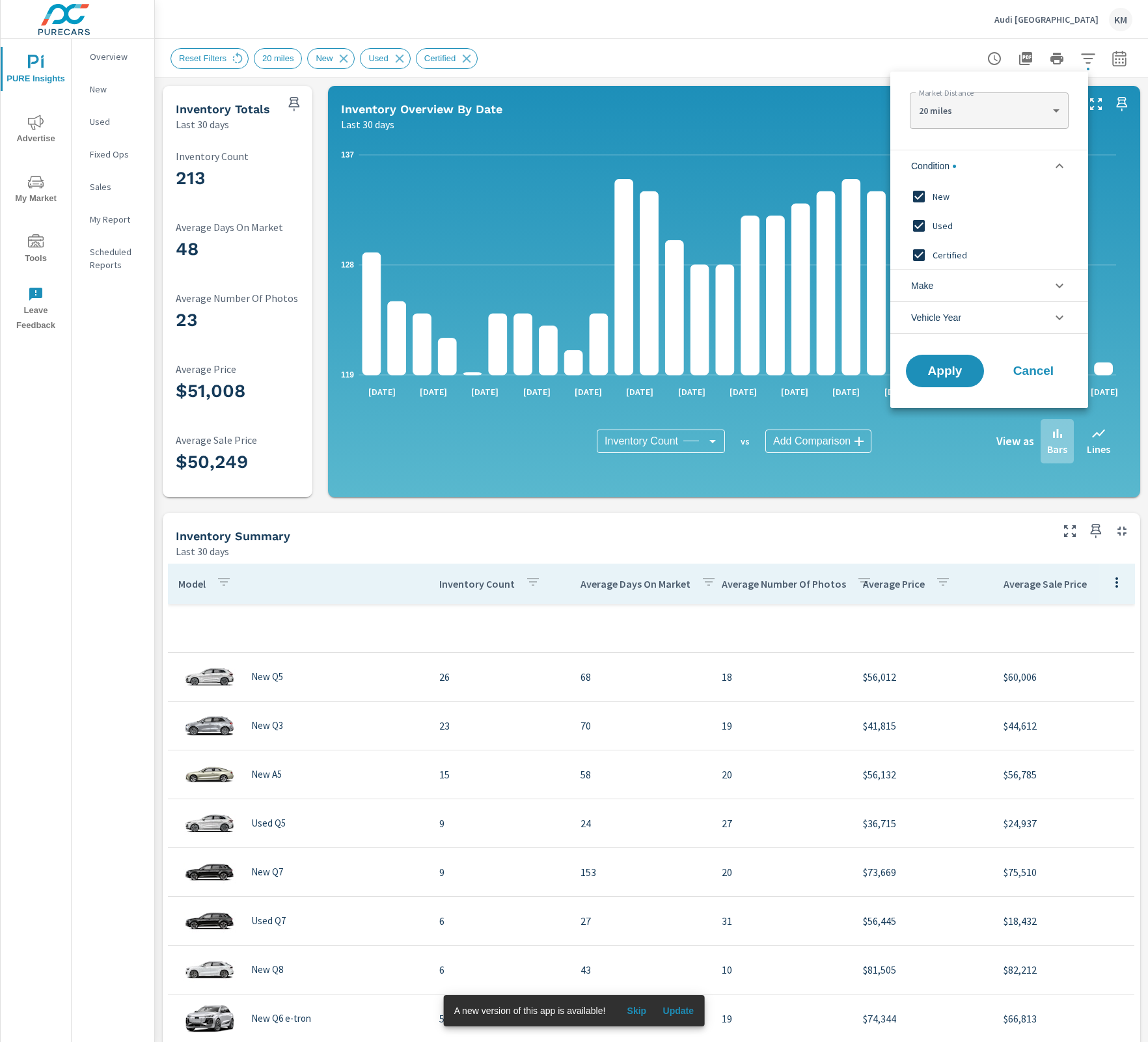
scroll to position [0, 0]
click at [947, 225] on span "Used" at bounding box center [1004, 225] width 142 height 16
click at [953, 249] on span "Certified" at bounding box center [1004, 255] width 142 height 16
click at [943, 376] on span "Apply" at bounding box center [945, 371] width 54 height 12
